Goal: Transaction & Acquisition: Purchase product/service

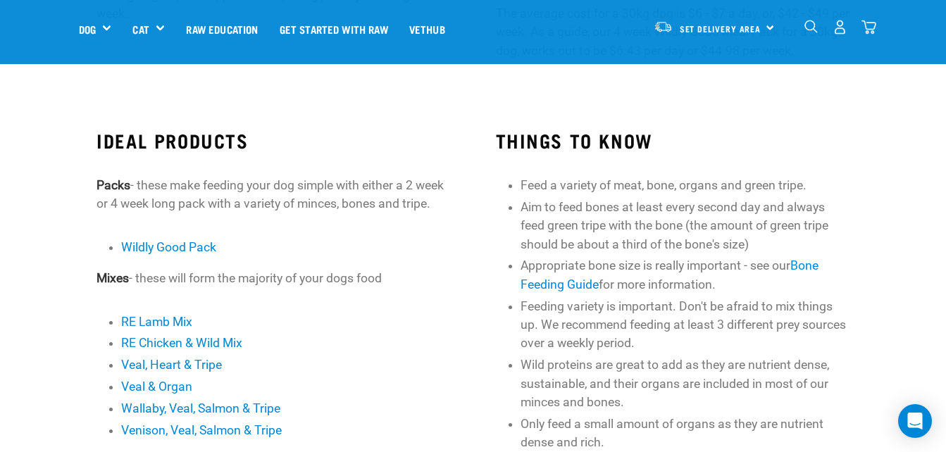
scroll to position [366, 0]
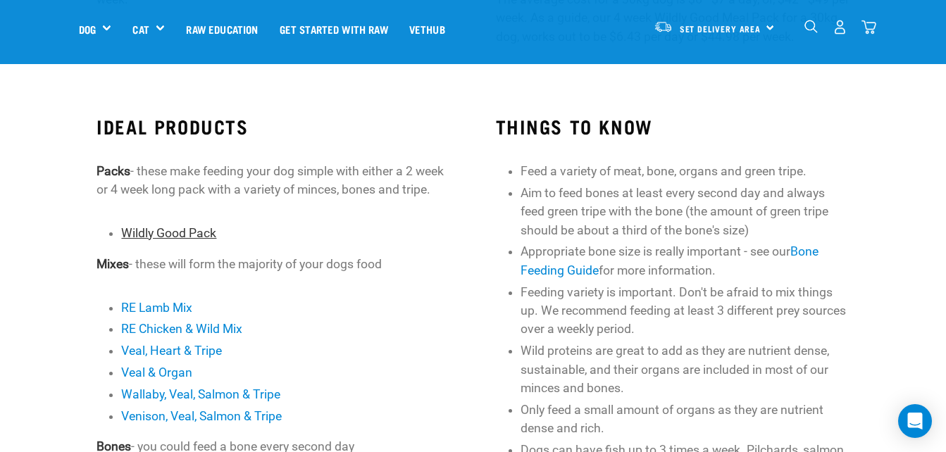
click at [194, 240] on link "Wildly Good Pack" at bounding box center [168, 233] width 95 height 14
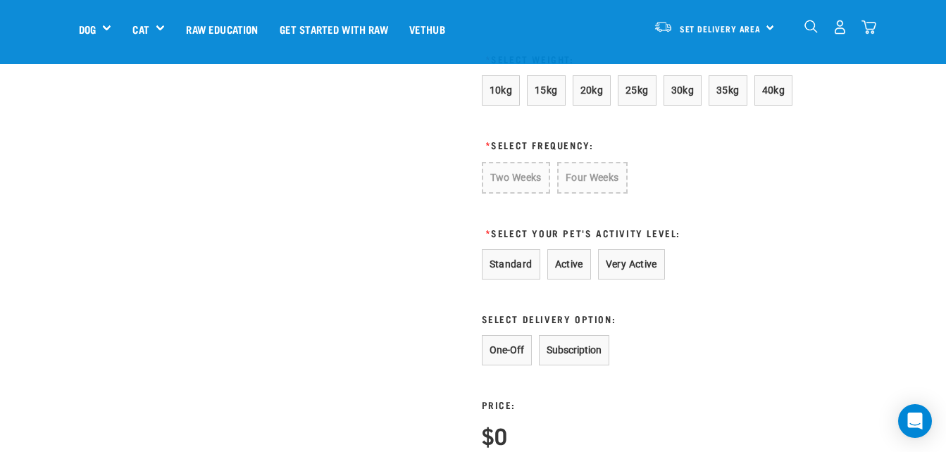
scroll to position [910, 0]
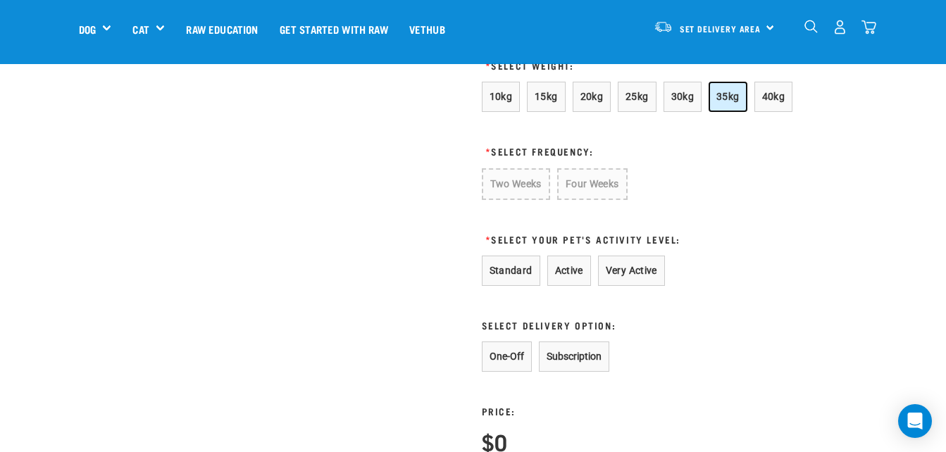
click at [721, 96] on span "35kg" at bounding box center [727, 96] width 23 height 11
click at [613, 182] on button "Four Weeks" at bounding box center [590, 183] width 69 height 30
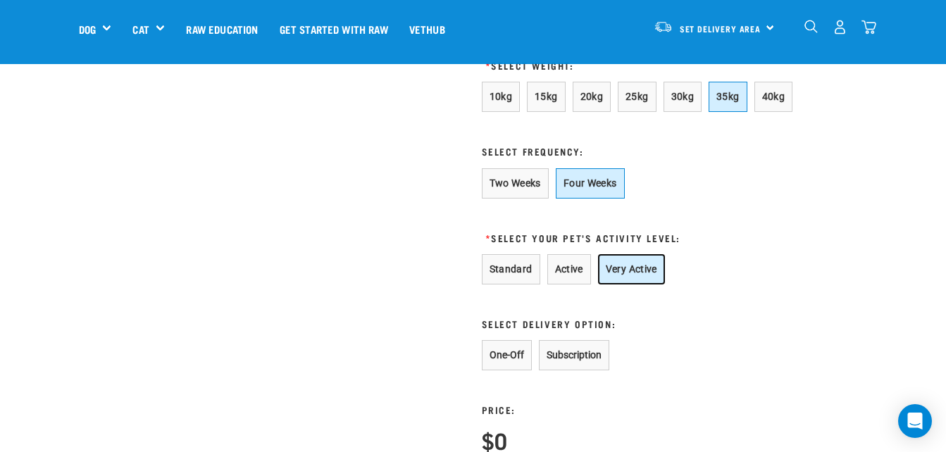
click at [634, 274] on button "Very Active" at bounding box center [631, 269] width 67 height 30
